Goal: Information Seeking & Learning: Check status

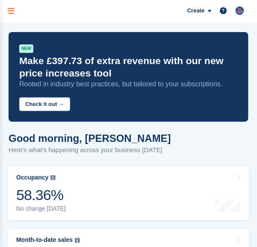
click at [12, 11] on icon "menu" at bounding box center [11, 11] width 7 height 8
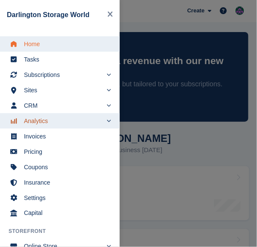
click at [29, 120] on span "Analytics" at bounding box center [63, 121] width 79 height 12
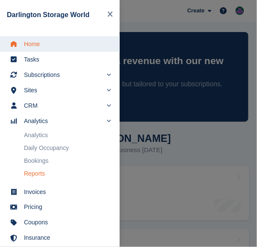
click at [37, 174] on link "Reports" at bounding box center [67, 174] width 87 height 12
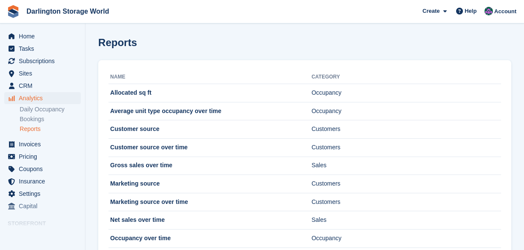
click at [31, 129] on link "Reports" at bounding box center [50, 129] width 61 height 8
click at [21, 97] on span "Analytics" at bounding box center [44, 98] width 51 height 12
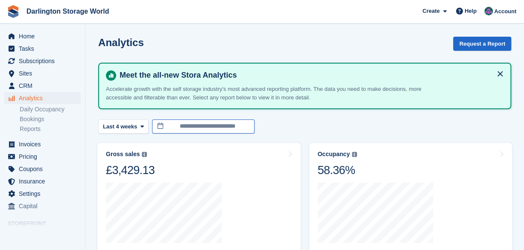
click at [177, 127] on input "**********" at bounding box center [203, 127] width 103 height 14
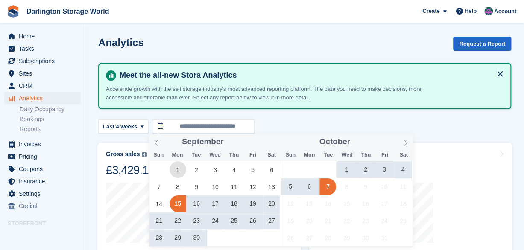
click at [178, 168] on span "1" at bounding box center [178, 170] width 17 height 17
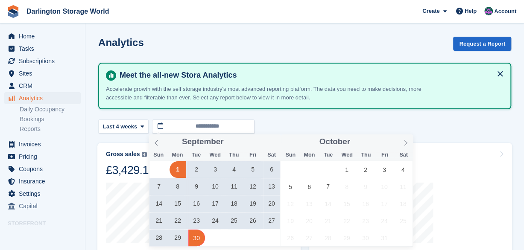
click at [197, 241] on span "30" at bounding box center [196, 238] width 17 height 17
type input "**********"
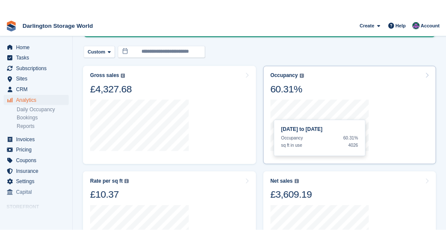
scroll to position [85, 0]
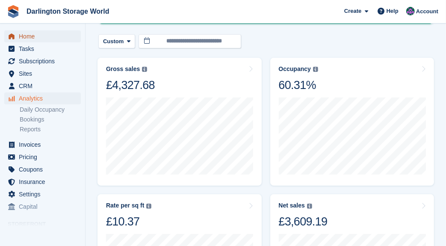
click at [26, 36] on span "Home" at bounding box center [44, 36] width 51 height 12
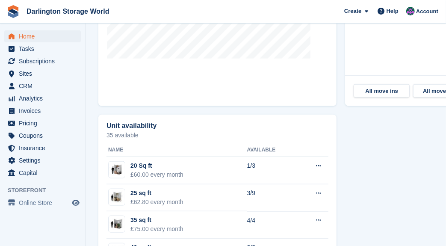
scroll to position [427, 0]
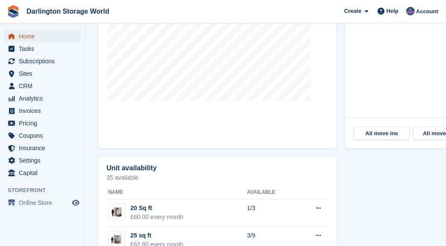
click at [26, 32] on span "Home" at bounding box center [44, 36] width 51 height 12
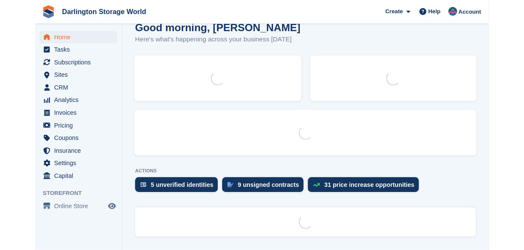
scroll to position [0, 0]
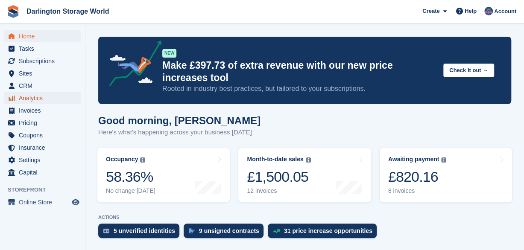
click at [16, 99] on span "menu" at bounding box center [11, 98] width 10 height 10
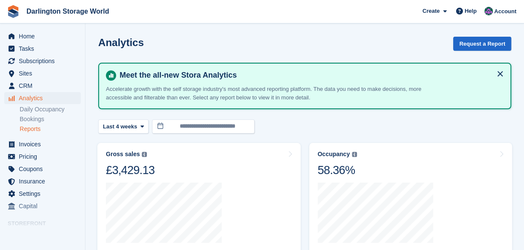
click at [26, 130] on link "Reports" at bounding box center [50, 129] width 61 height 8
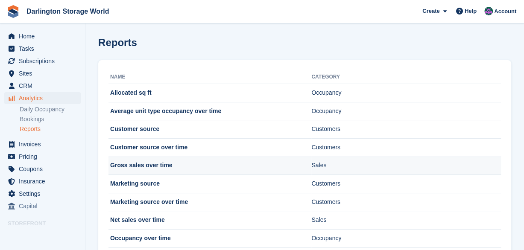
click at [191, 165] on td "Gross sales over time" at bounding box center [210, 166] width 203 height 18
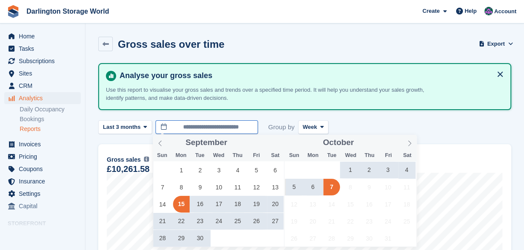
click at [184, 128] on input "**********" at bounding box center [207, 128] width 103 height 14
click at [185, 170] on span "1" at bounding box center [181, 170] width 17 height 17
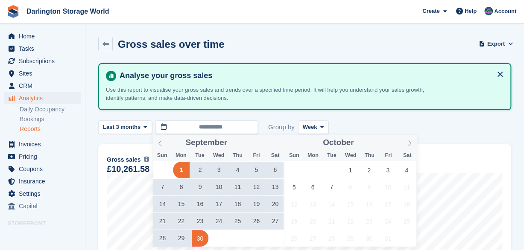
click at [202, 242] on span "30" at bounding box center [200, 238] width 17 height 17
type input "**********"
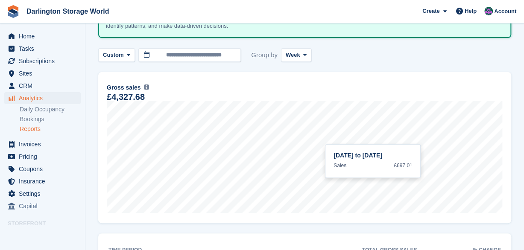
scroll to position [85, 0]
